Goal: Information Seeking & Learning: Check status

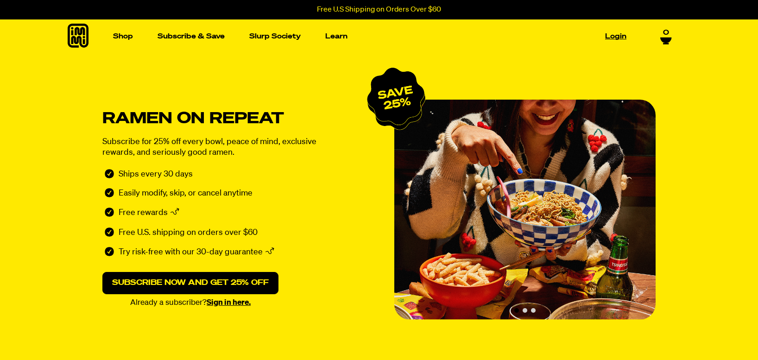
drag, startPoint x: 0, startPoint y: 0, endPoint x: 614, endPoint y: 33, distance: 614.6
click at [614, 33] on link "Login" at bounding box center [616, 36] width 29 height 14
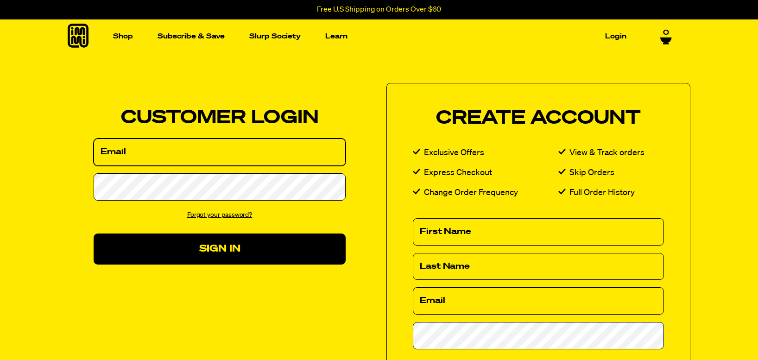
click at [115, 152] on input "Email" at bounding box center [220, 152] width 252 height 27
type input "[PERSON_NAME][EMAIL_ADDRESS][PERSON_NAME][DOMAIN_NAME]"
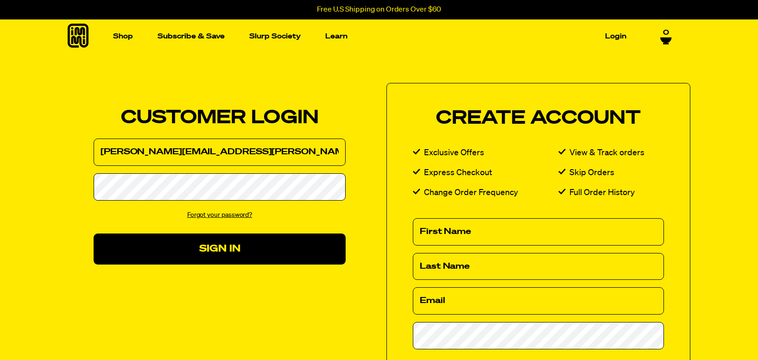
click at [223, 215] on link "Forgot your password?" at bounding box center [219, 215] width 65 height 6
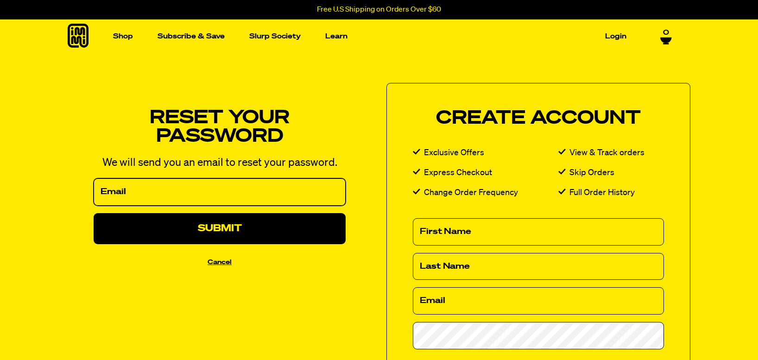
click at [140, 193] on input "Email" at bounding box center [220, 191] width 252 height 27
type input "melanie.pierce@rocketmail.com"
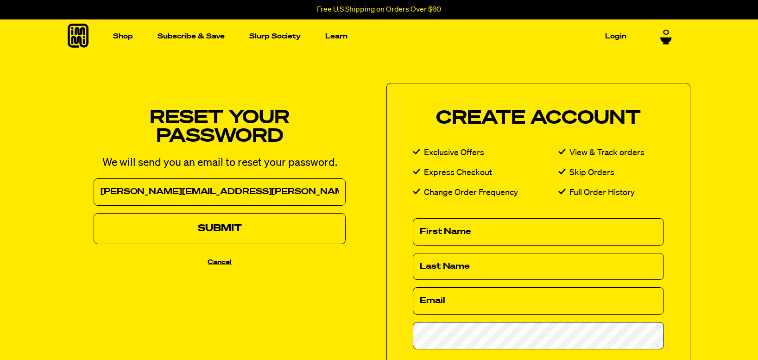
click at [205, 226] on button "Submit" at bounding box center [220, 228] width 252 height 31
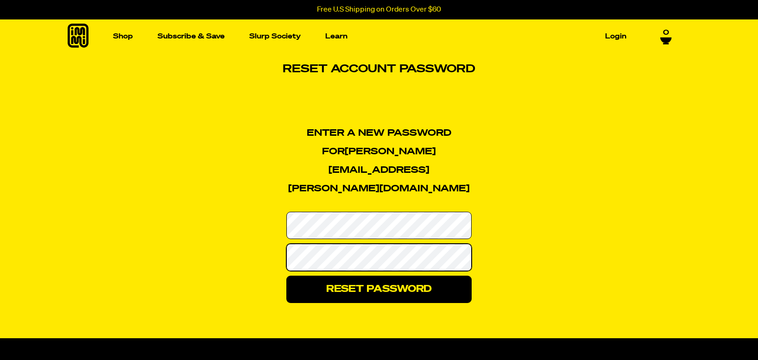
click at [269, 229] on div "Enter a new password for [PERSON_NAME][EMAIL_ADDRESS][PERSON_NAME][DOMAIN_NAME]…" at bounding box center [379, 213] width 326 height 179
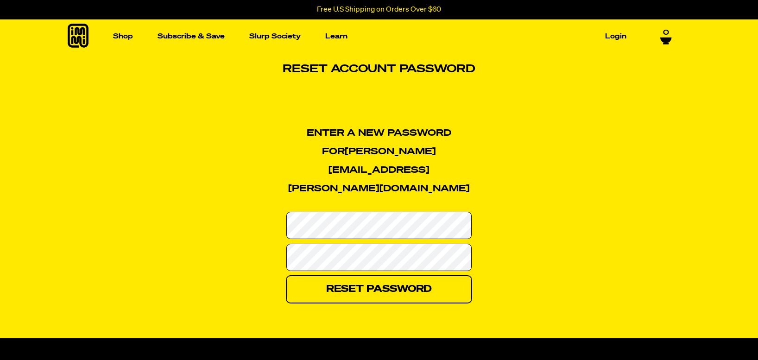
click at [379, 276] on input "Reset Password" at bounding box center [378, 289] width 185 height 27
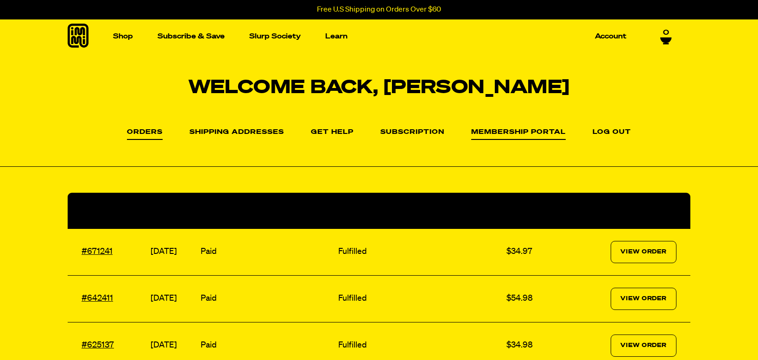
click at [503, 129] on link "Membership Portal" at bounding box center [518, 134] width 95 height 11
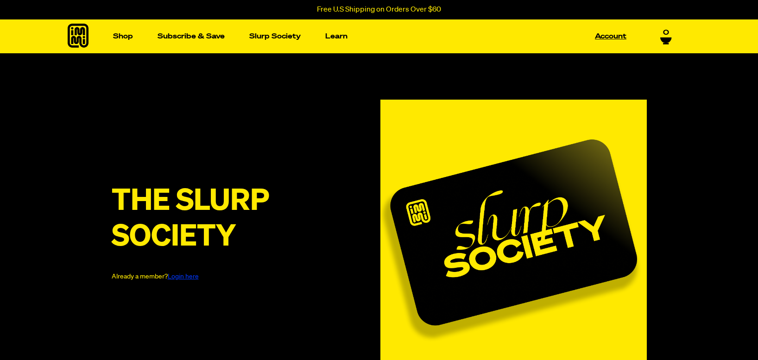
type input "melanie.pierce@rocketmail.com"
click at [617, 33] on link "Account" at bounding box center [610, 36] width 39 height 14
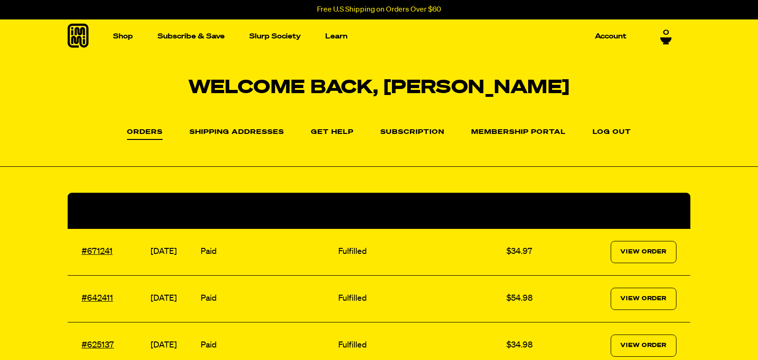
click at [404, 127] on li "Subscription" at bounding box center [413, 131] width 64 height 13
click at [402, 128] on li "Subscription" at bounding box center [413, 131] width 64 height 13
click at [402, 130] on link "Subscription" at bounding box center [413, 134] width 64 height 11
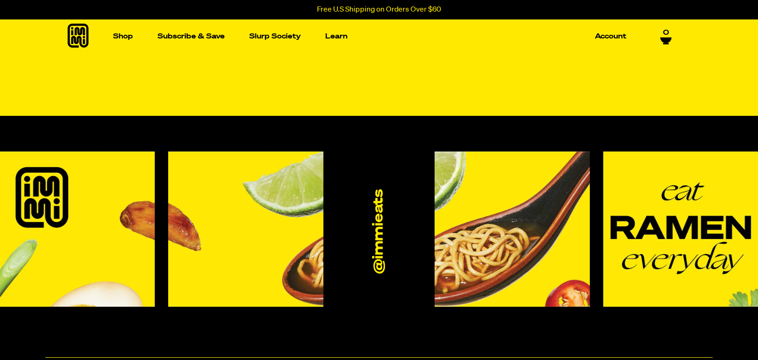
click at [661, 35] on link "0" at bounding box center [666, 37] width 12 height 16
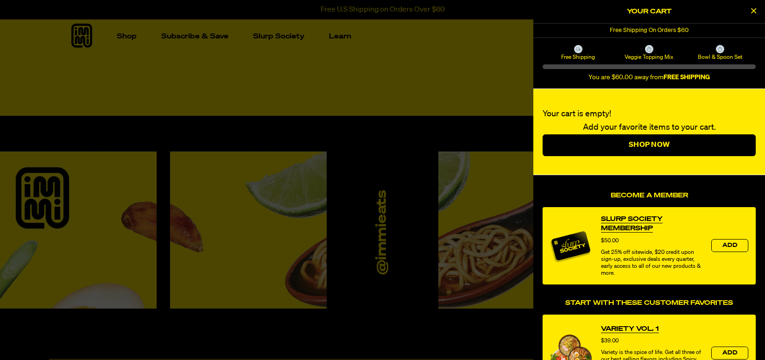
click at [753, 8] on icon "Close Cart" at bounding box center [753, 10] width 5 height 8
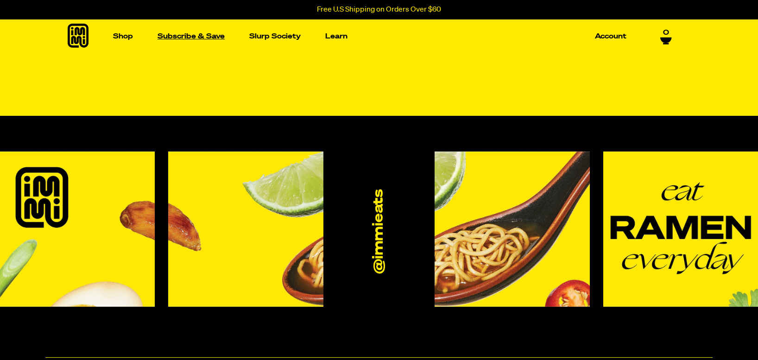
click at [170, 34] on link "Subscribe & Save" at bounding box center [191, 36] width 75 height 14
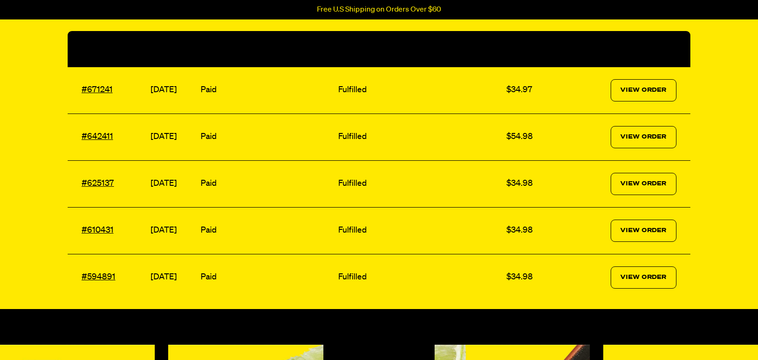
scroll to position [163, 0]
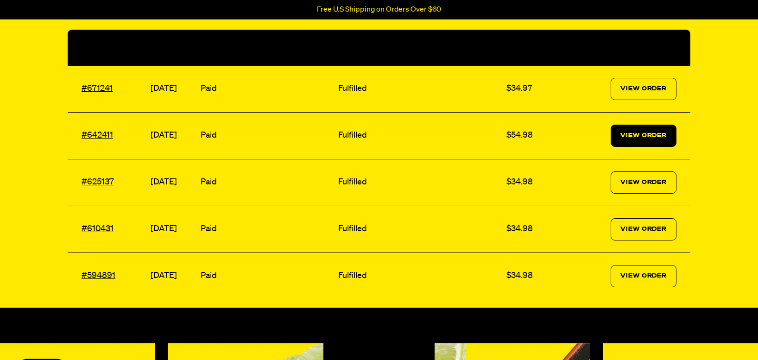
click at [635, 139] on link "View Order" at bounding box center [644, 136] width 66 height 22
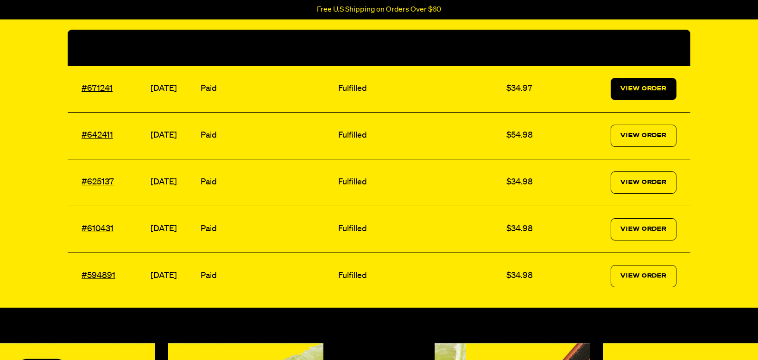
click at [619, 90] on link "View Order" at bounding box center [644, 89] width 66 height 22
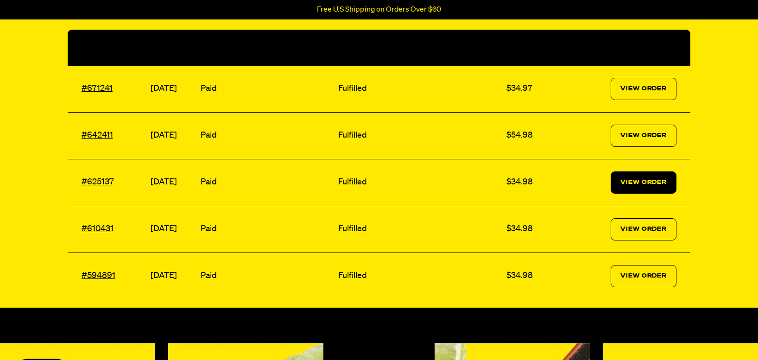
click at [653, 180] on link "View Order" at bounding box center [644, 182] width 66 height 22
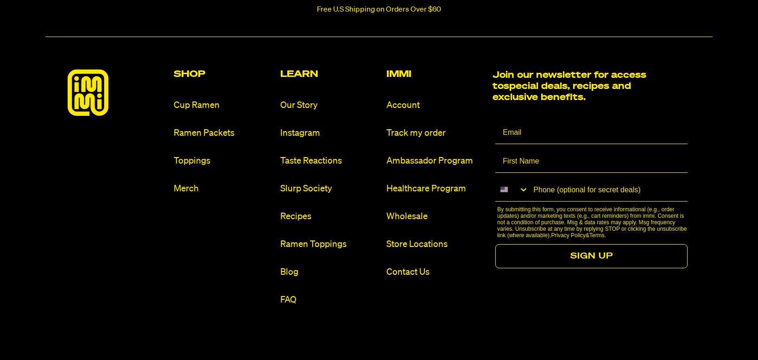
scroll to position [679, 0]
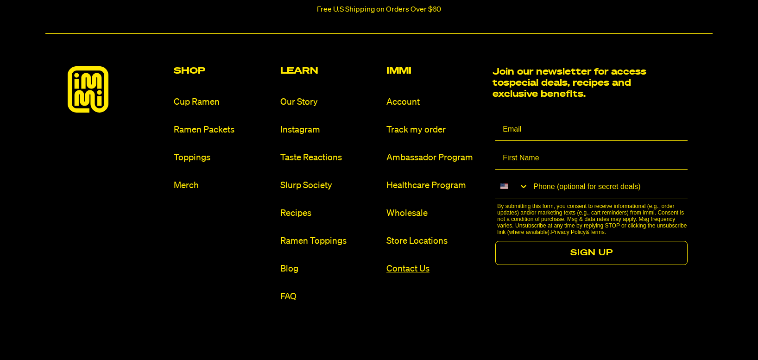
click at [403, 270] on link "Contact Us" at bounding box center [436, 269] width 99 height 13
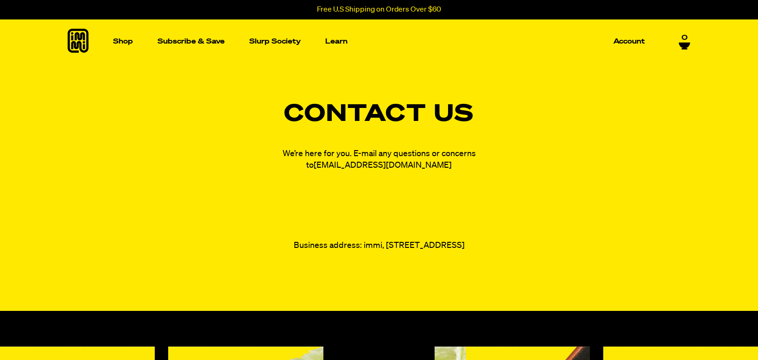
click at [367, 165] on link "[EMAIL_ADDRESS][DOMAIN_NAME]" at bounding box center [383, 165] width 138 height 8
